Goal: Find specific page/section: Find specific page/section

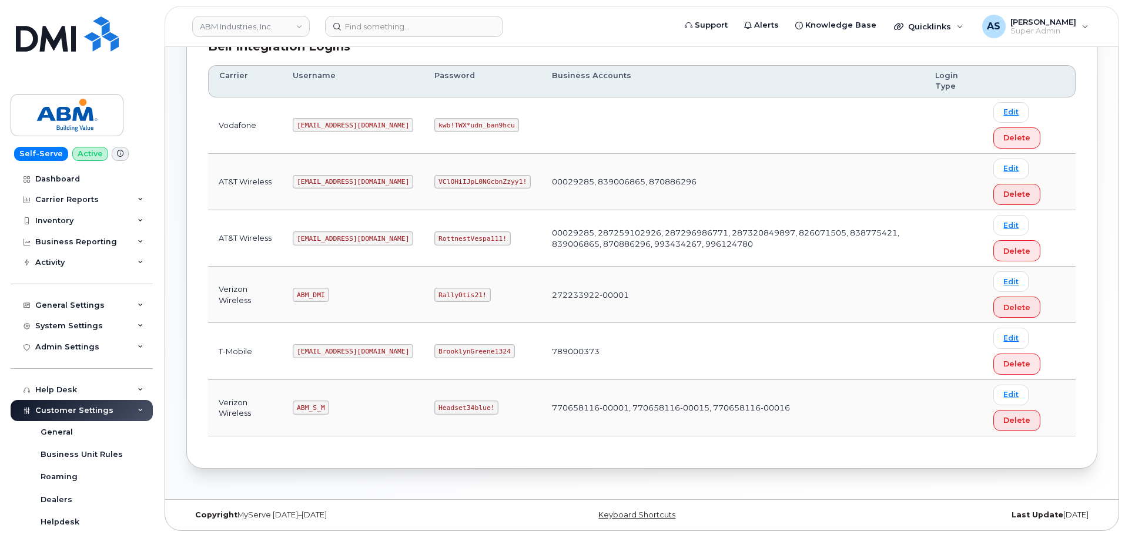
scroll to position [184, 0]
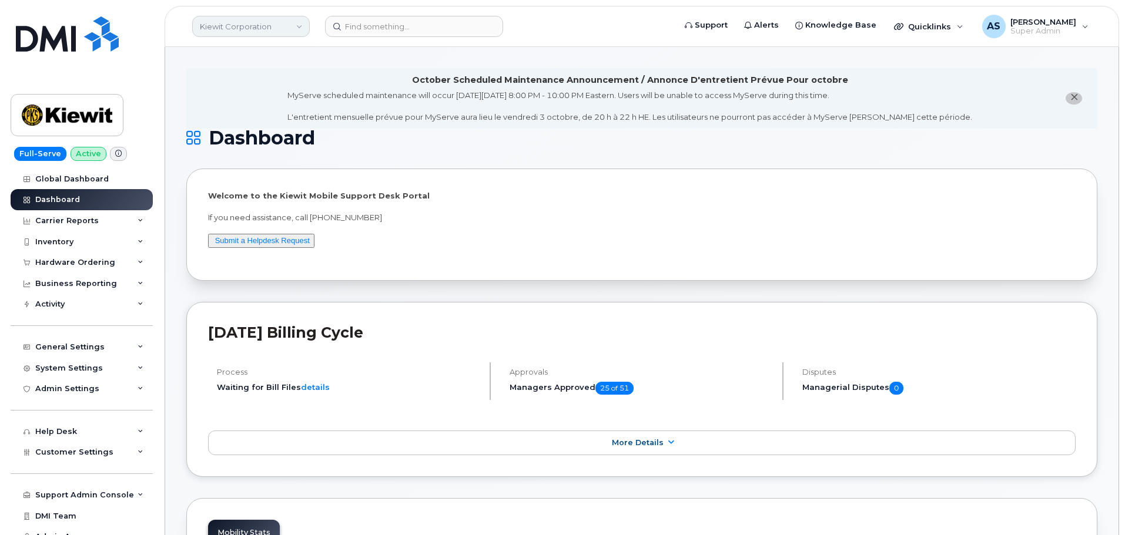
click at [270, 25] on link "Kiewit Corporation" at bounding box center [251, 26] width 118 height 21
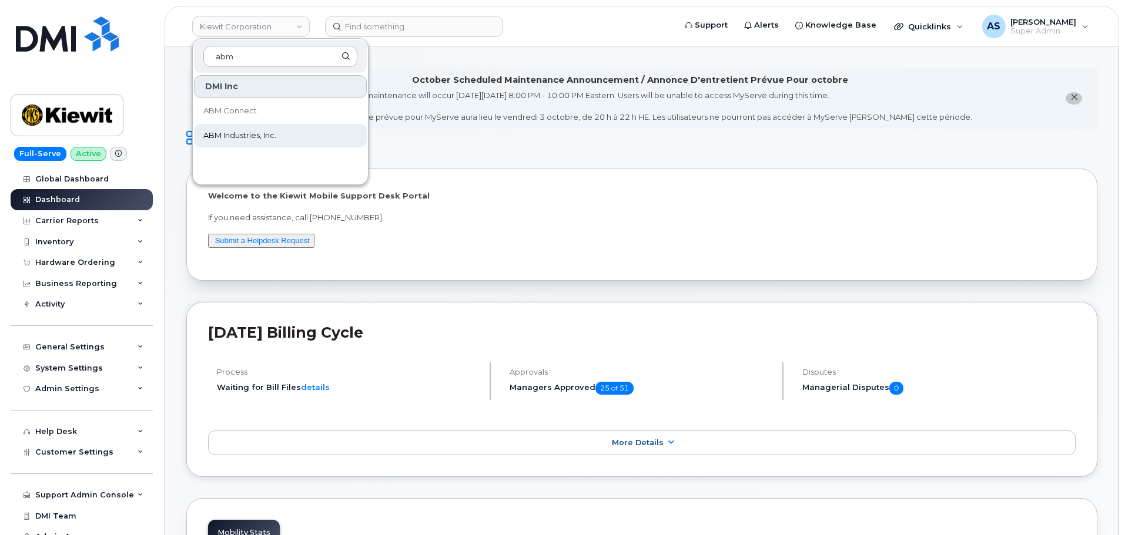
type input "abm"
click at [247, 136] on span "ABM Industries, Inc." at bounding box center [239, 136] width 73 height 12
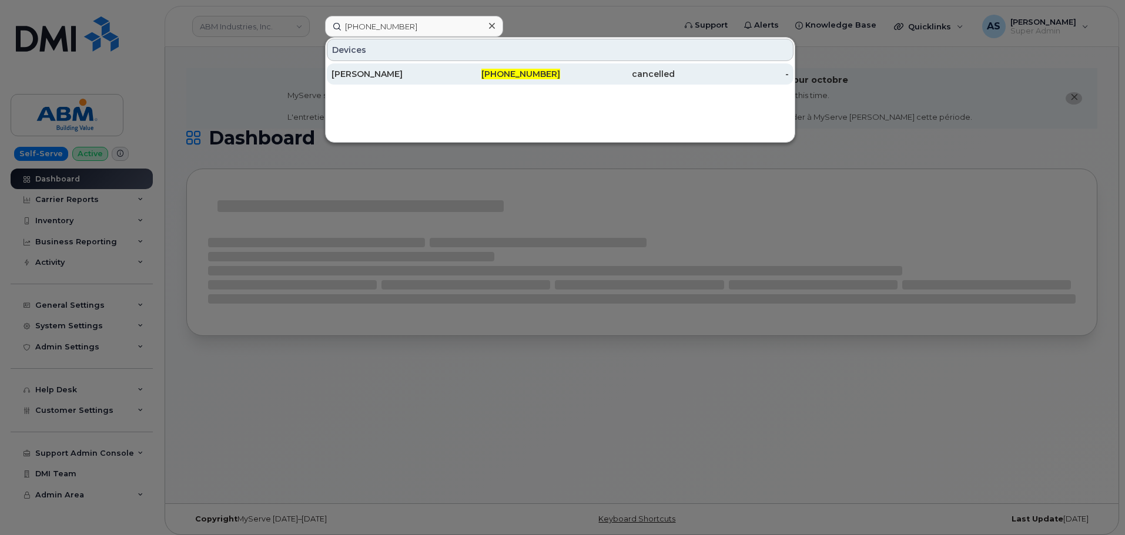
type input "[PHONE_NUMBER]"
click at [391, 71] on div "[PERSON_NAME]" at bounding box center [388, 74] width 115 height 12
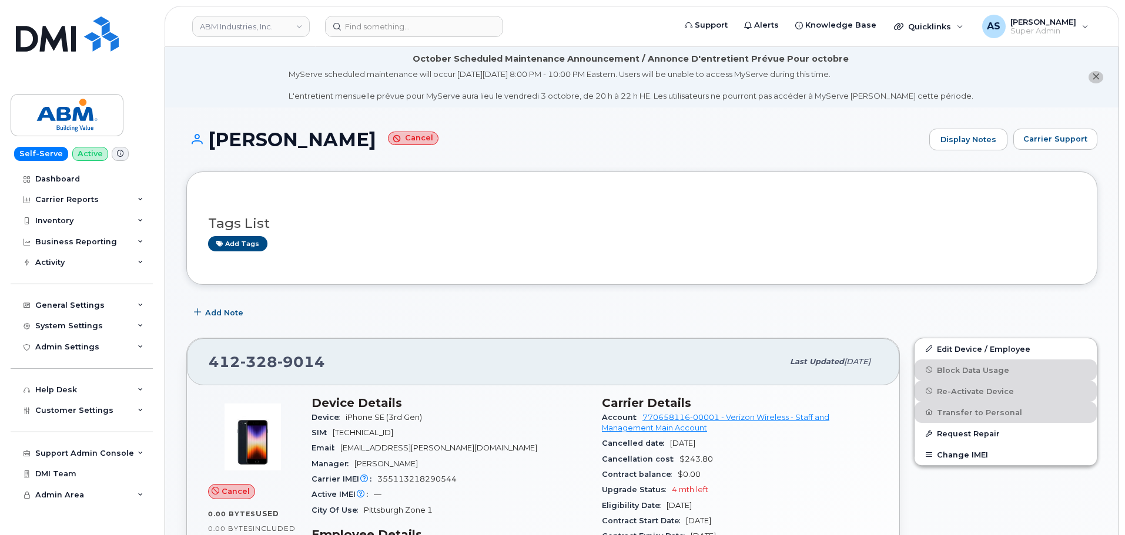
click at [1099, 76] on icon "close notification" at bounding box center [1096, 77] width 8 height 8
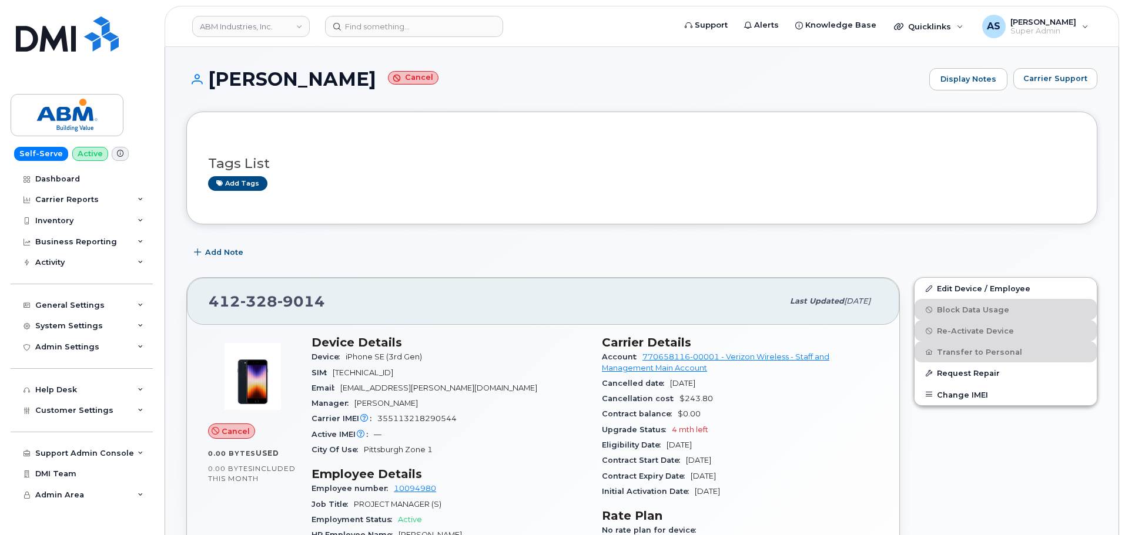
click at [652, 140] on div "Tags List Add tags" at bounding box center [641, 167] width 867 height 69
